Goal: Task Accomplishment & Management: Complete application form

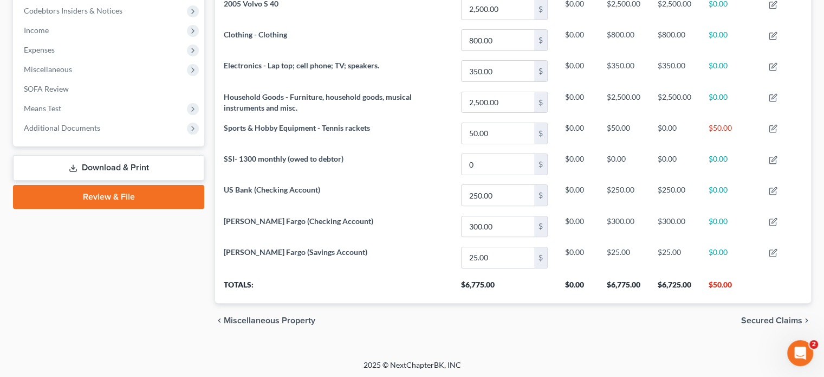
click at [130, 161] on link "Download & Print" at bounding box center [108, 167] width 191 height 25
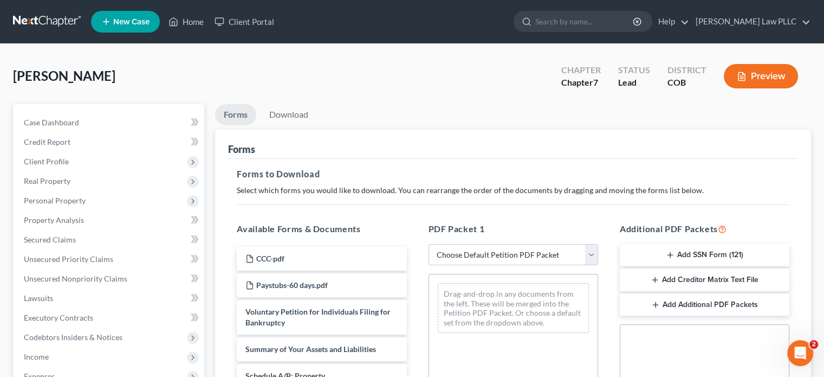
click at [588, 256] on select "Choose Default Petition PDF Packet Complete Bankruptcy Petition (all forms and …" at bounding box center [514, 255] width 170 height 22
select select "4"
click at [429, 244] on select "Choose Default Petition PDF Packet Complete Bankruptcy Petition (all forms and …" at bounding box center [514, 255] width 170 height 22
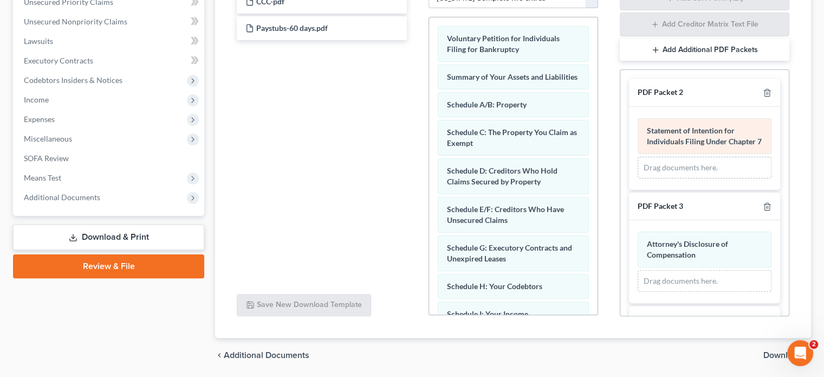
scroll to position [238, 0]
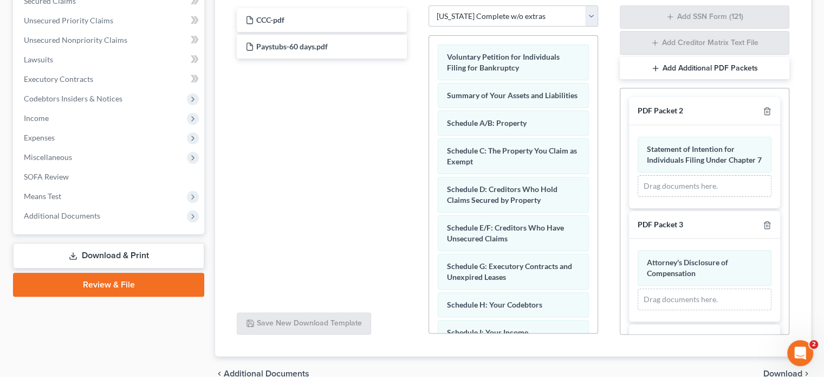
click at [674, 72] on button "Add Additional PDF Packets" at bounding box center [705, 68] width 170 height 23
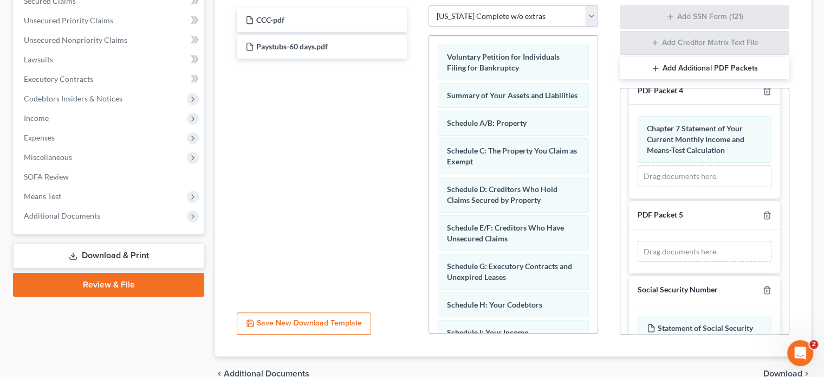
scroll to position [271, 0]
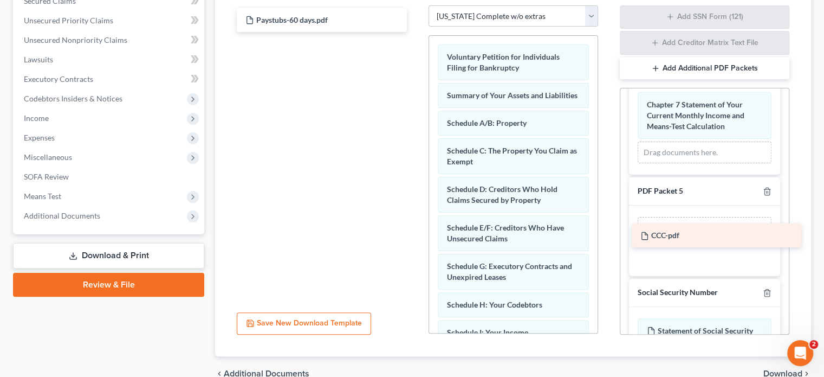
drag, startPoint x: 306, startPoint y: 21, endPoint x: 700, endPoint y: 237, distance: 450.2
click at [415, 32] on div "CCC-pdf CCC-pdf Paystubs-60 days.pdf" at bounding box center [321, 20] width 187 height 24
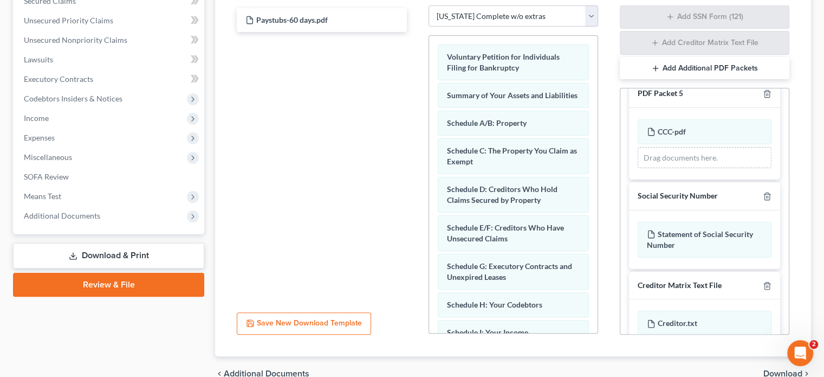
scroll to position [379, 0]
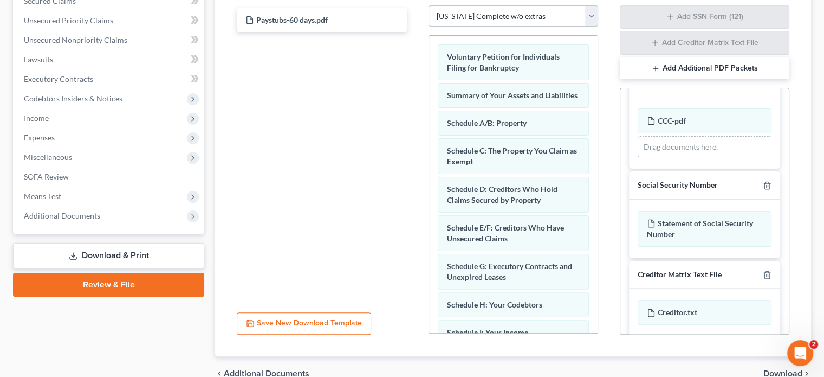
click at [678, 68] on button "Add Additional PDF Packets" at bounding box center [705, 68] width 170 height 23
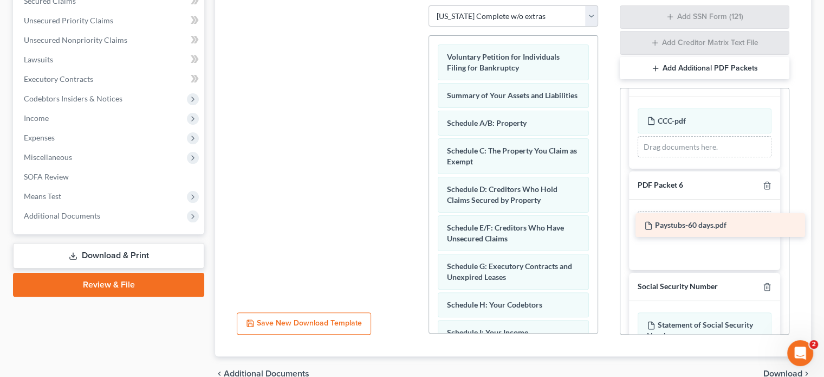
drag, startPoint x: 314, startPoint y: 22, endPoint x: 713, endPoint y: 228, distance: 448.7
click at [415, 5] on div "Paystubs-60 days.pdf Paystubs-60 days.pdf" at bounding box center [321, 5] width 187 height 0
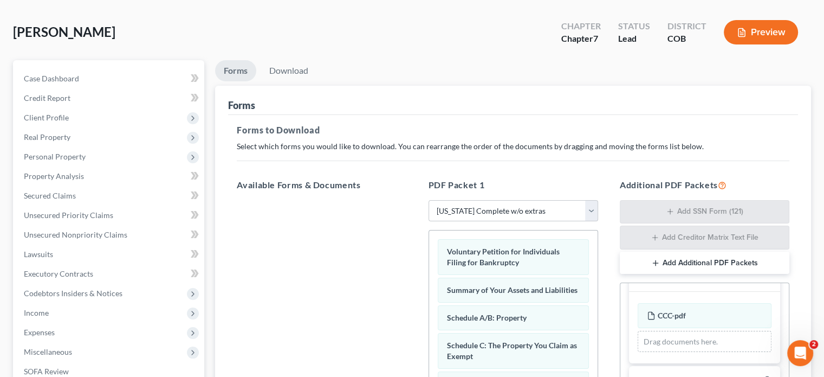
scroll to position [0, 0]
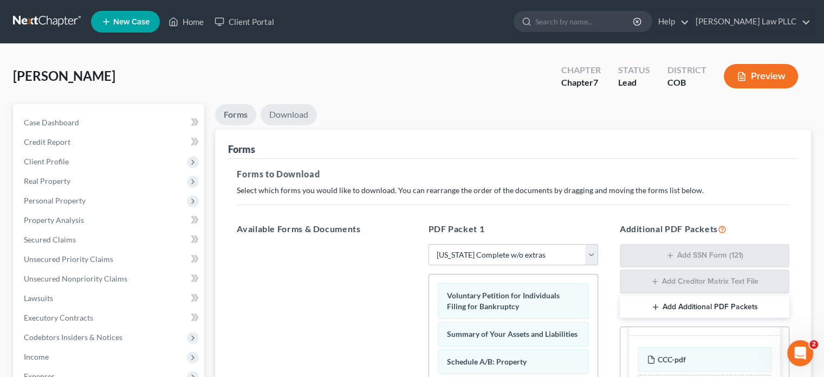
click at [281, 112] on link "Download" at bounding box center [289, 114] width 56 height 21
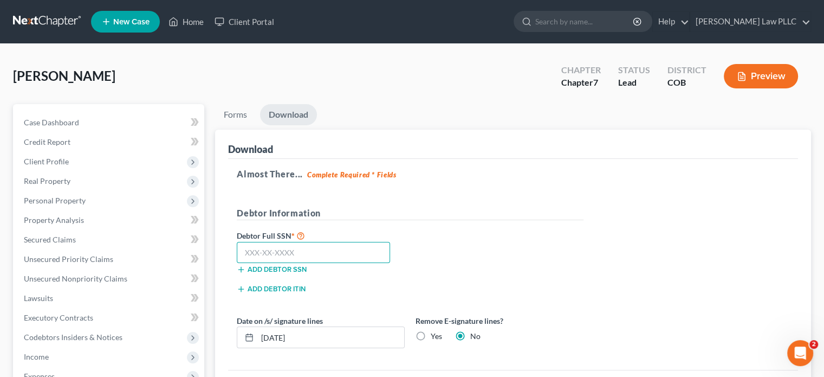
click at [304, 253] on input "text" at bounding box center [313, 253] width 153 height 22
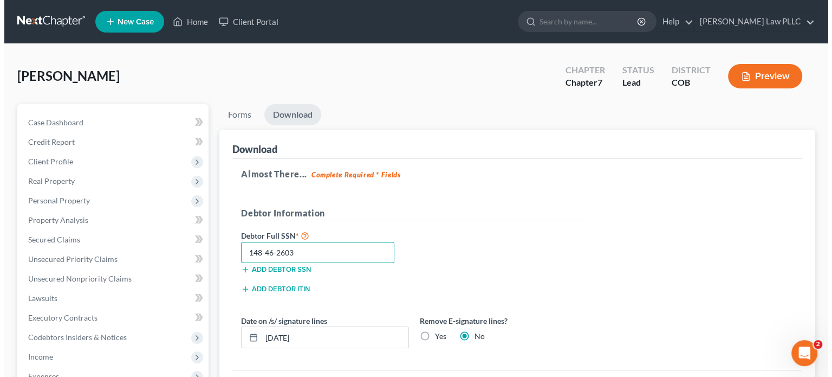
scroll to position [163, 0]
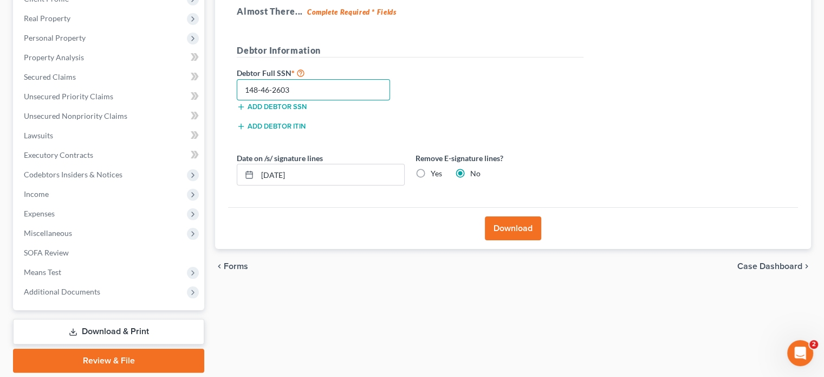
type input "148-46-2603"
click at [511, 224] on button "Download" at bounding box center [513, 228] width 56 height 24
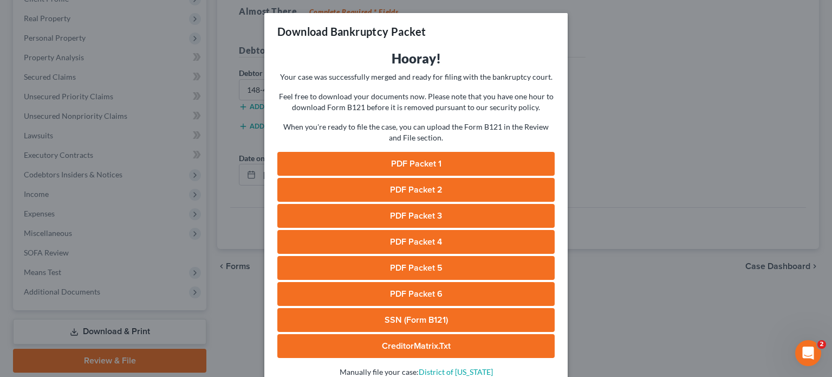
click at [403, 162] on link "PDF Packet 1" at bounding box center [415, 164] width 277 height 24
click at [401, 189] on link "PDF Packet 2" at bounding box center [415, 190] width 277 height 24
click at [409, 214] on link "PDF Packet 3" at bounding box center [415, 216] width 277 height 24
click at [410, 238] on link "PDF Packet 4" at bounding box center [415, 242] width 277 height 24
click at [414, 265] on link "PDF Packet 5" at bounding box center [415, 268] width 277 height 24
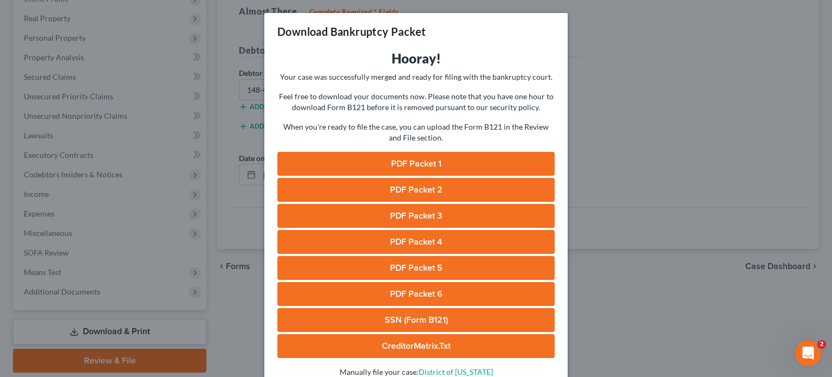
click at [416, 292] on link "PDF Packet 6" at bounding box center [415, 294] width 277 height 24
click at [421, 319] on link "SSN (Form B121)" at bounding box center [415, 320] width 277 height 24
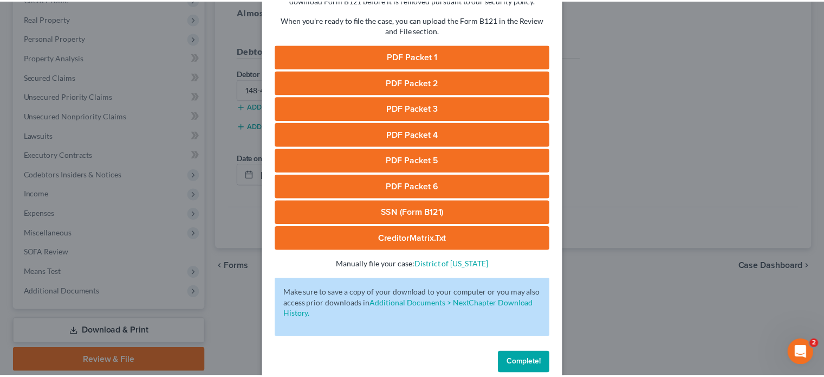
scroll to position [126, 0]
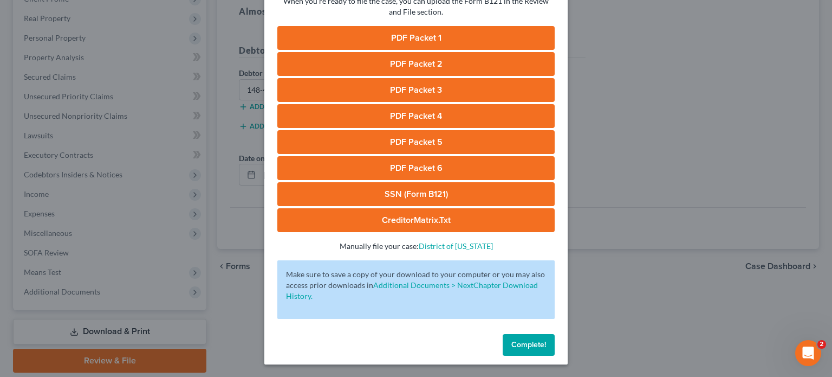
click at [517, 344] on span "Complete!" at bounding box center [528, 344] width 35 height 9
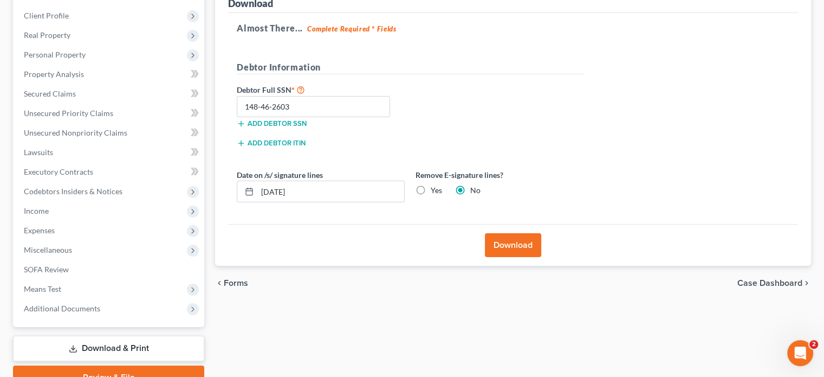
scroll to position [198, 0]
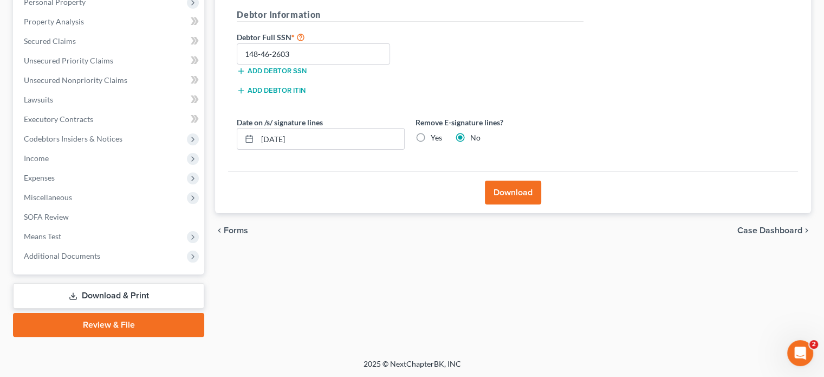
click at [107, 320] on link "Review & File" at bounding box center [108, 325] width 191 height 24
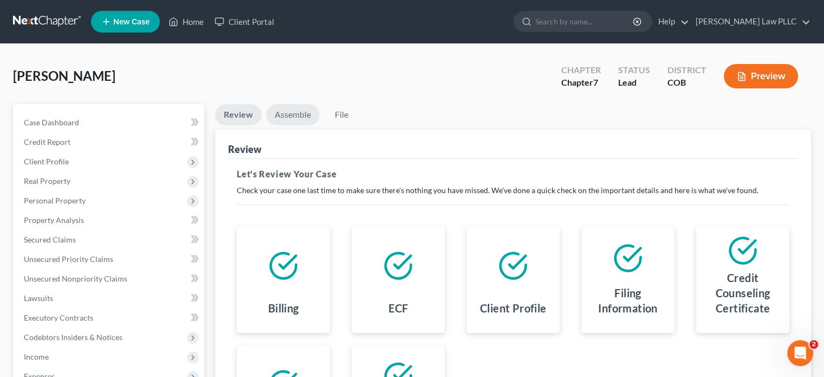
click at [290, 110] on link "Assemble" at bounding box center [293, 114] width 54 height 21
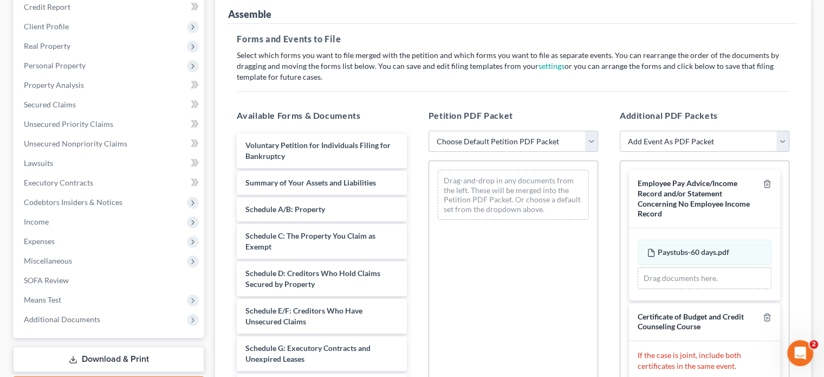
scroll to position [217, 0]
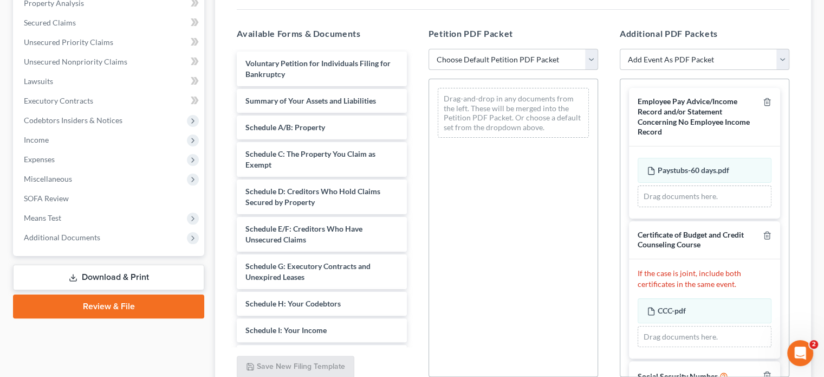
click at [588, 59] on select "Choose Default Petition PDF Packet Emergency Filing (Voluntary Petition and Cre…" at bounding box center [514, 60] width 170 height 22
select select "3"
click at [429, 49] on select "Choose Default Petition PDF Packet Emergency Filing (Voluntary Petition and Cre…" at bounding box center [514, 60] width 170 height 22
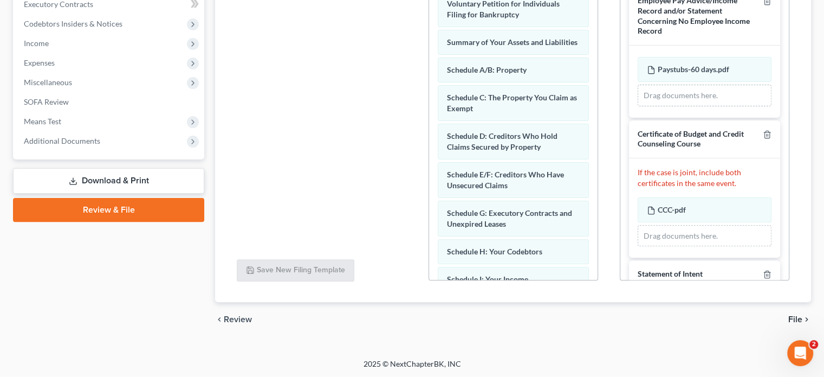
scroll to position [0, 0]
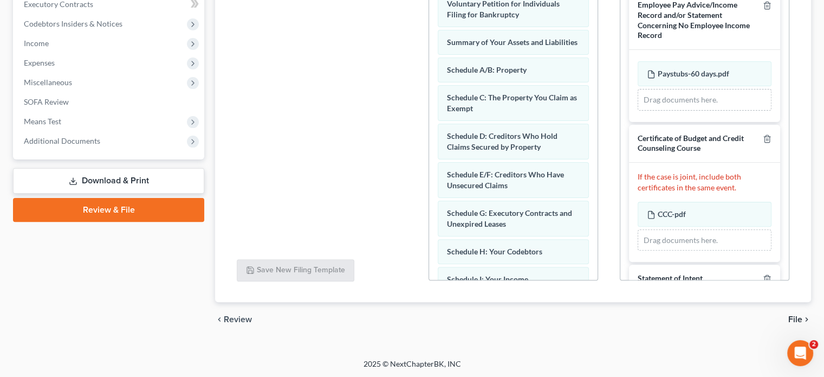
click at [796, 315] on span "File" at bounding box center [795, 319] width 14 height 9
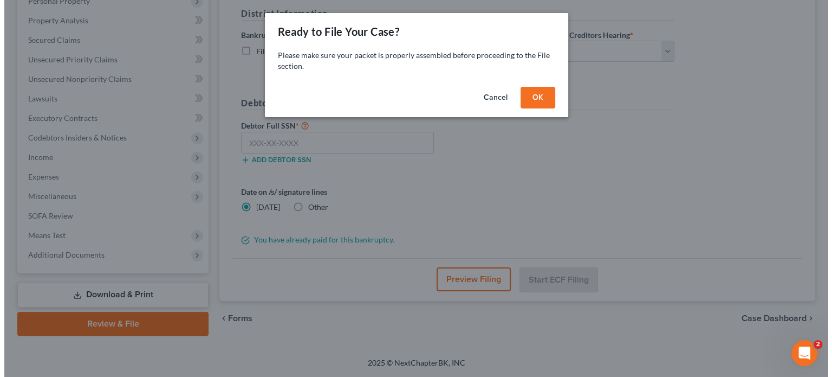
scroll to position [198, 0]
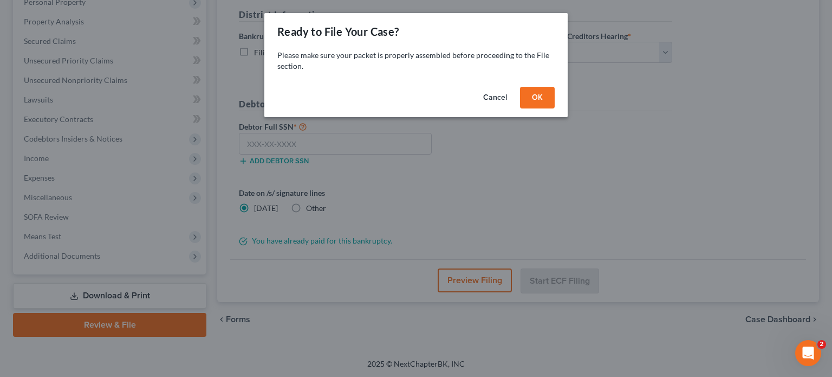
click at [535, 93] on button "OK" at bounding box center [537, 98] width 35 height 22
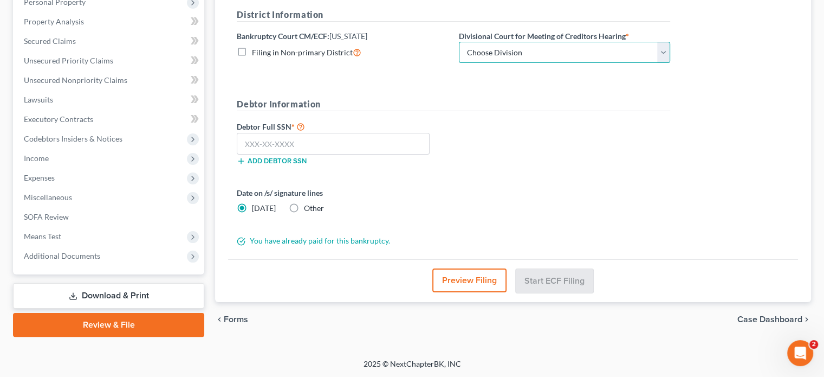
click at [659, 52] on select "Choose Division [GEOGRAPHIC_DATA]" at bounding box center [564, 53] width 211 height 22
select select "0"
click at [459, 42] on select "Choose Division [GEOGRAPHIC_DATA]" at bounding box center [564, 53] width 211 height 22
click at [308, 143] on input "text" at bounding box center [333, 144] width 193 height 22
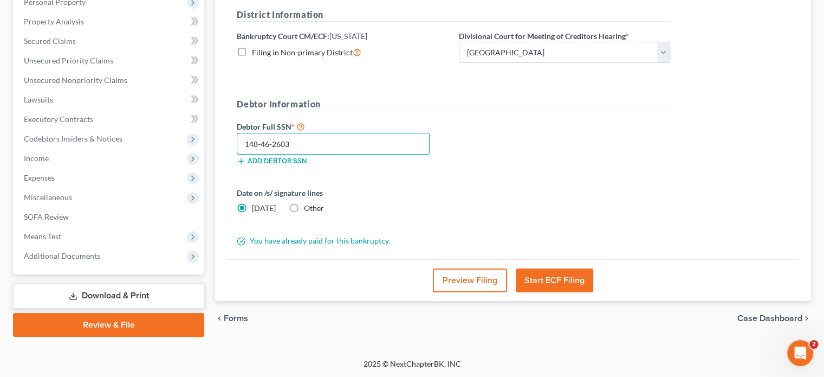
type input "148-46-2603"
click at [562, 285] on button "Start ECF Filing" at bounding box center [554, 280] width 77 height 24
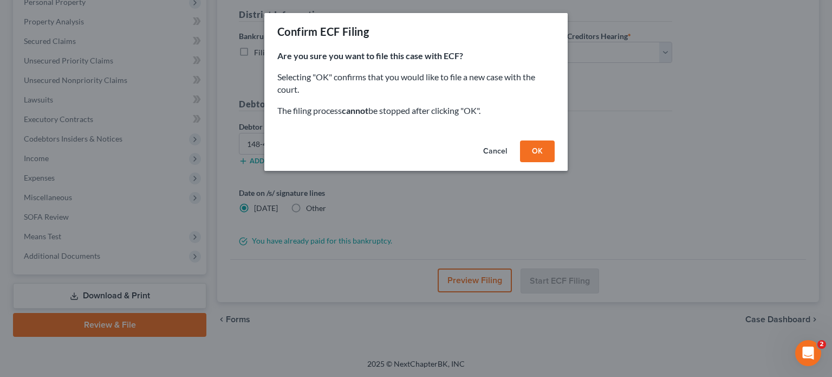
click at [538, 151] on button "OK" at bounding box center [537, 151] width 35 height 22
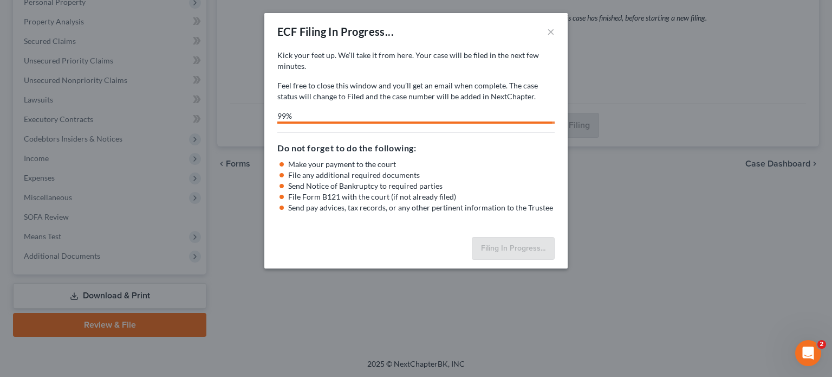
select select "0"
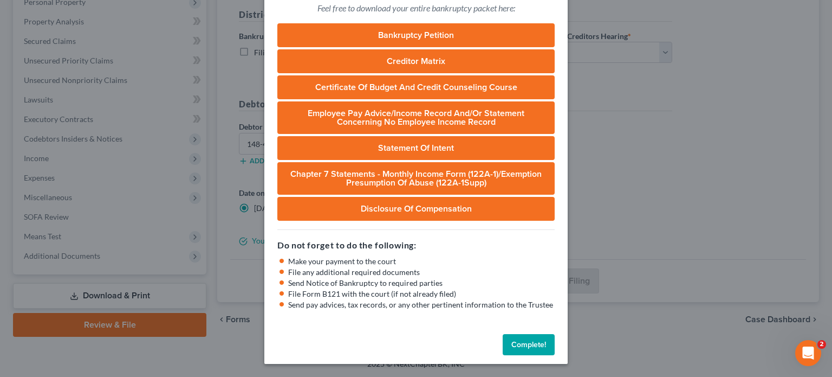
scroll to position [0, 0]
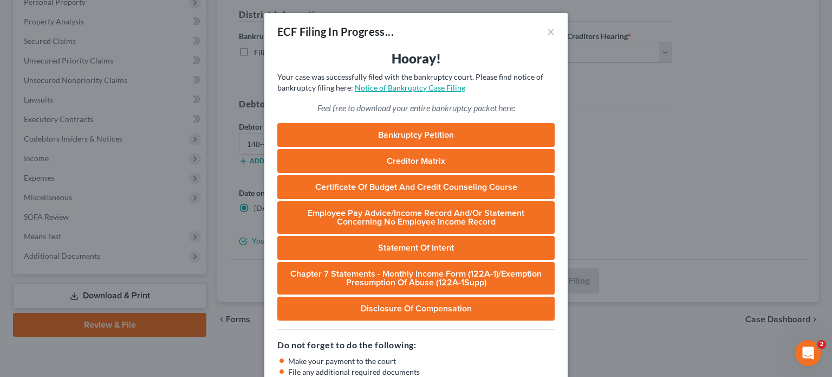
click at [407, 87] on link "Notice of Bankruptcy Case Filing" at bounding box center [410, 87] width 111 height 9
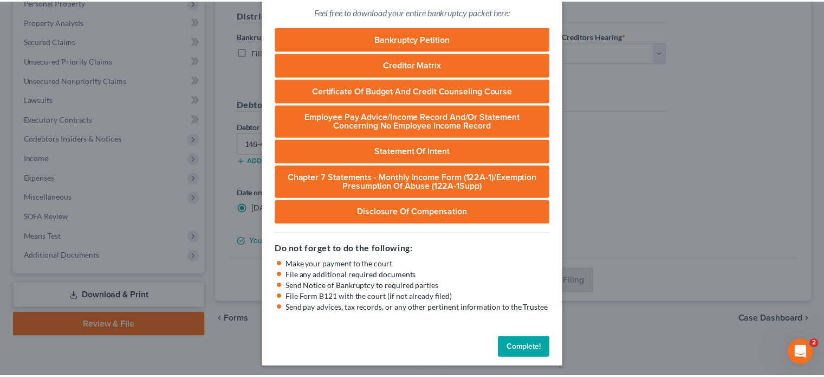
scroll to position [100, 0]
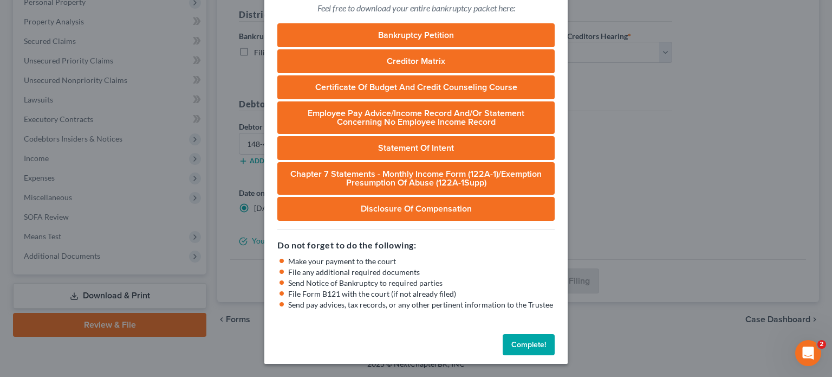
click at [527, 345] on button "Complete!" at bounding box center [529, 345] width 52 height 22
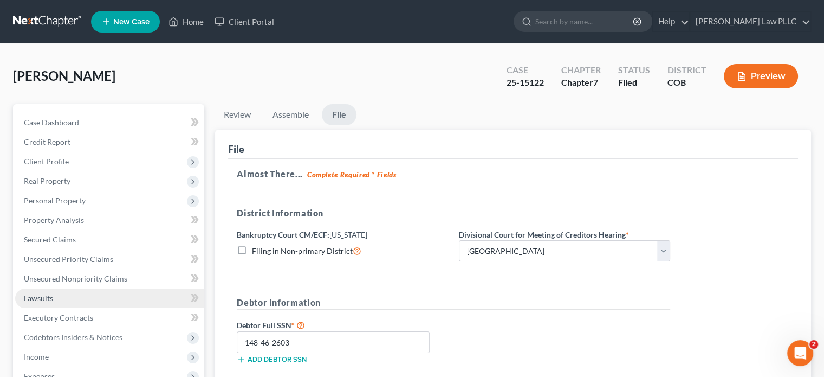
scroll to position [0, 0]
click at [190, 22] on link "Home" at bounding box center [186, 22] width 46 height 20
